Goal: Find contact information: Find contact information

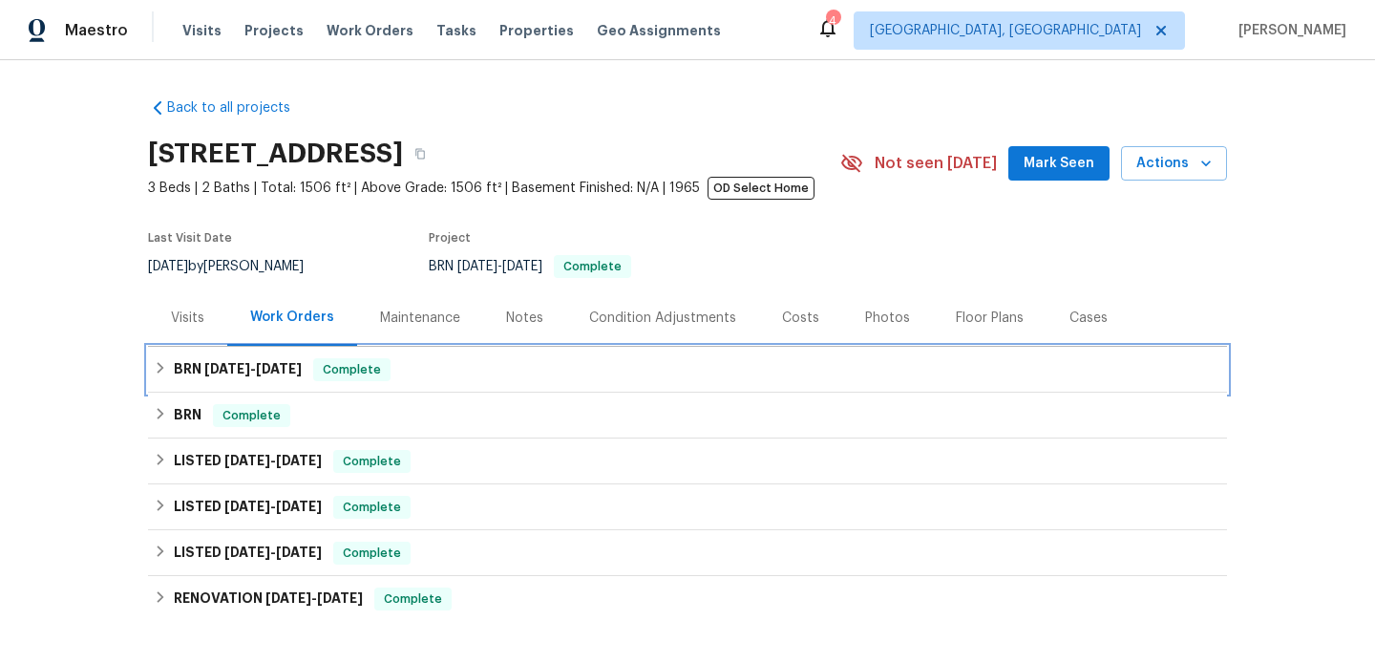
click at [219, 383] on div "BRN [DATE] - [DATE] Complete" at bounding box center [687, 370] width 1079 height 46
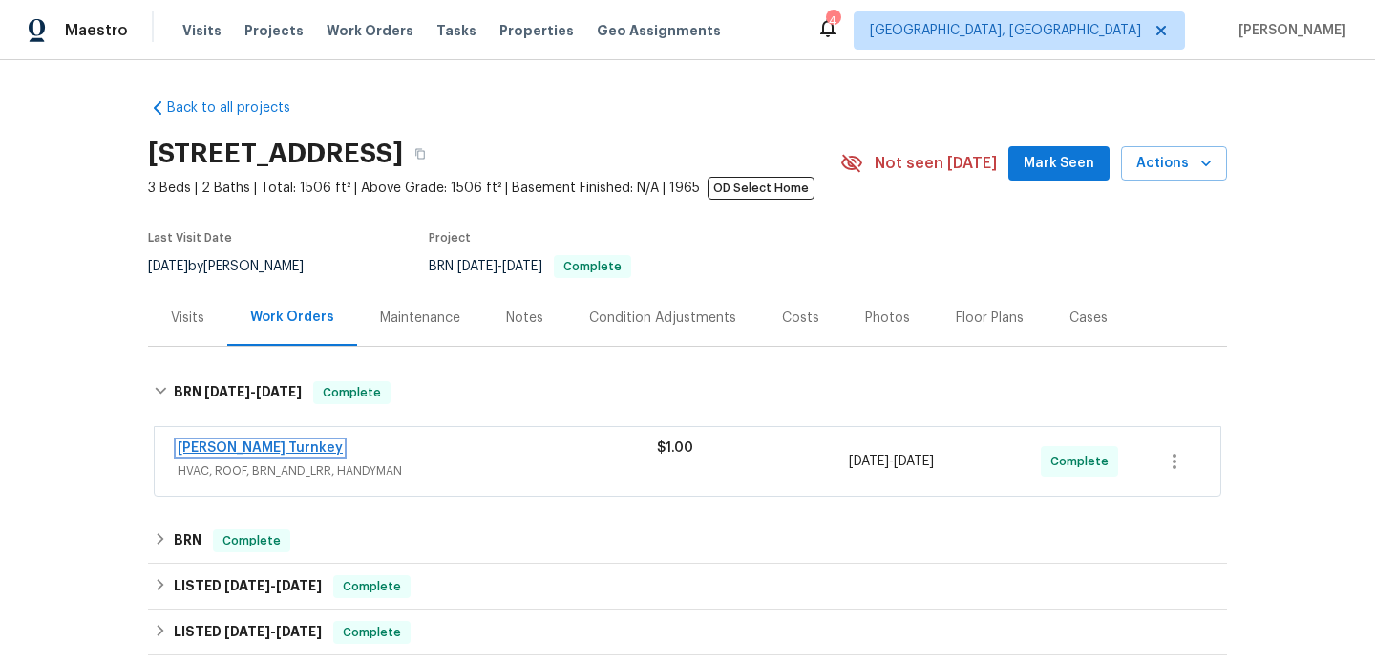
click at [243, 444] on link "[PERSON_NAME] Turnkey" at bounding box center [260, 447] width 165 height 13
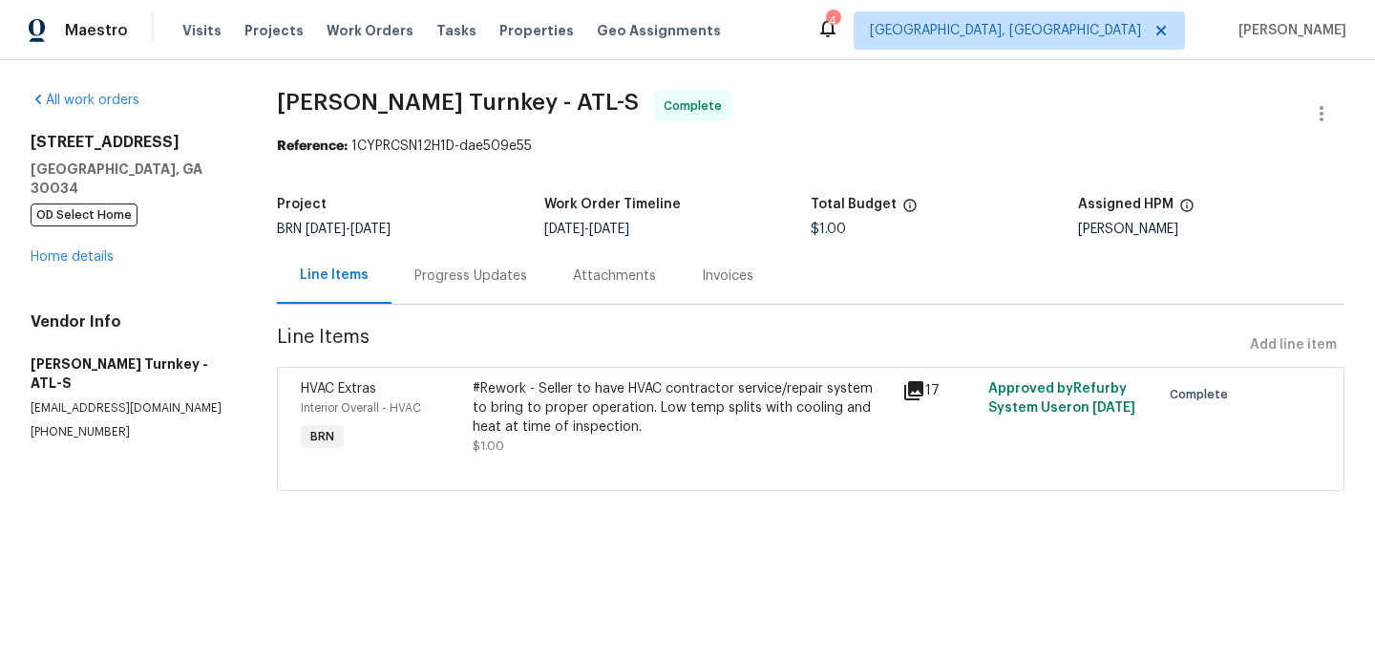
click at [423, 288] on div "Progress Updates" at bounding box center [471, 275] width 159 height 56
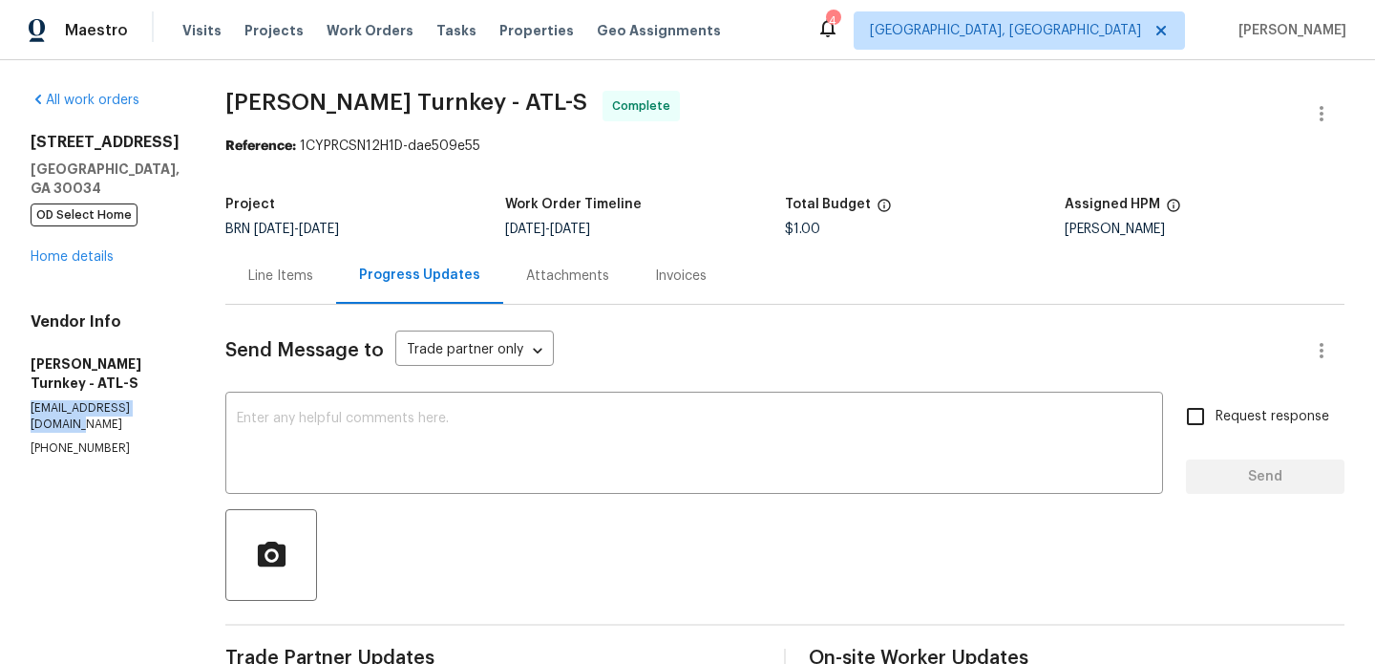
drag, startPoint x: 157, startPoint y: 408, endPoint x: 26, endPoint y: 392, distance: 131.7
copy p "[EMAIL_ADDRESS][DOMAIN_NAME]"
click at [459, 146] on div "Reference: 1CYPRCSN12H1D-dae509e55" at bounding box center [784, 146] width 1119 height 19
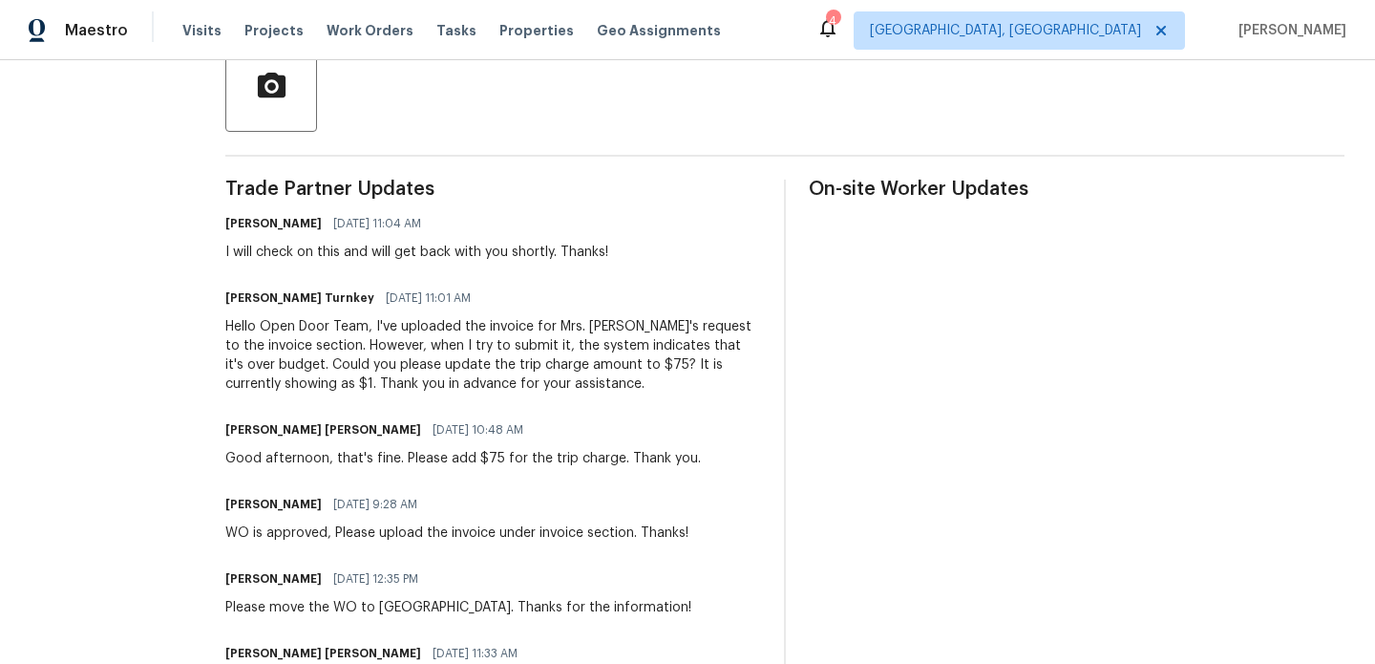
scroll to position [490, 0]
